Goal: Transaction & Acquisition: Purchase product/service

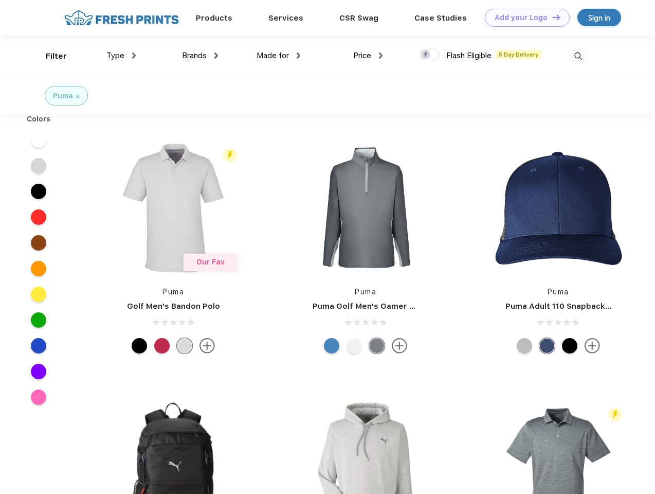
click at [524, 17] on link "Add your Logo Design Tool" at bounding box center [527, 18] width 85 height 18
click at [0, 0] on div "Design Tool" at bounding box center [0, 0] width 0 height 0
click at [552, 17] on link "Add your Logo Design Tool" at bounding box center [527, 18] width 85 height 18
click at [49, 56] on div "Filter" at bounding box center [56, 56] width 21 height 12
click at [121, 56] on span "Type" at bounding box center [115, 55] width 18 height 9
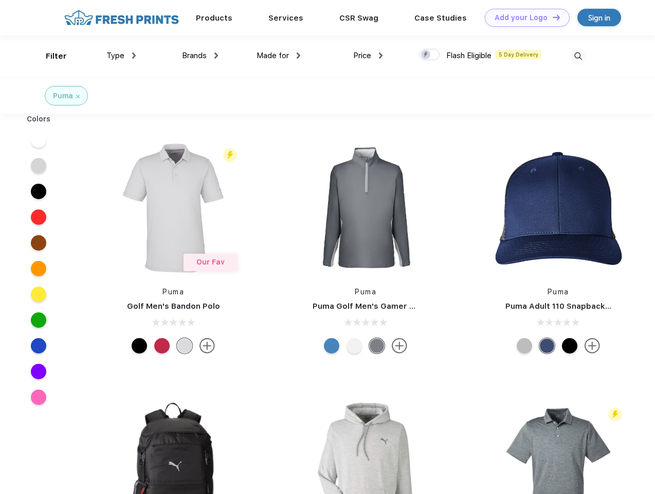
click at [200, 56] on span "Brands" at bounding box center [194, 55] width 25 height 9
click at [279, 56] on span "Made for" at bounding box center [273, 55] width 32 height 9
click at [368, 56] on span "Price" at bounding box center [362, 55] width 18 height 9
click at [430, 55] on div at bounding box center [430, 54] width 20 height 11
click at [426, 55] on input "checkbox" at bounding box center [423, 51] width 7 height 7
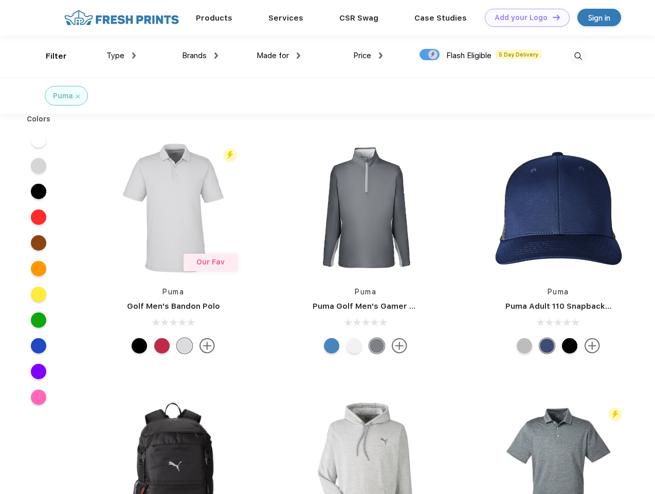
click at [578, 56] on img at bounding box center [578, 56] width 17 height 17
